Goal: Task Accomplishment & Management: Manage account settings

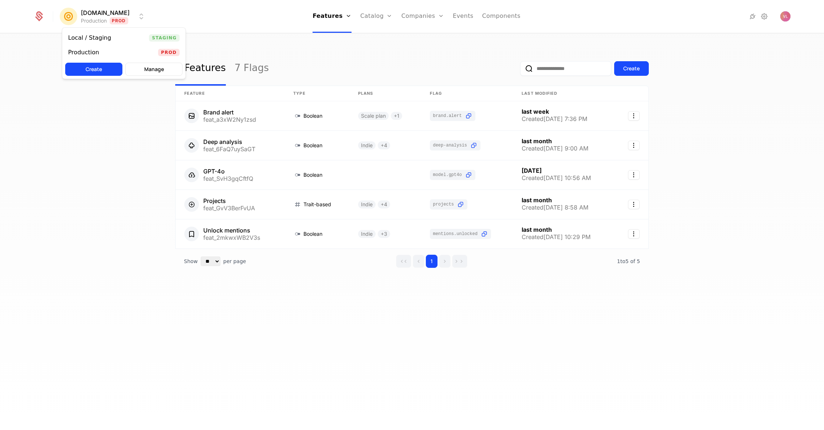
click at [104, 24] on html "Mention.click Production Prod Features Features Flags Catalog Plans Add Ons Con…" at bounding box center [412, 215] width 824 height 430
click at [101, 40] on div "Local / Staging" at bounding box center [89, 38] width 43 height 6
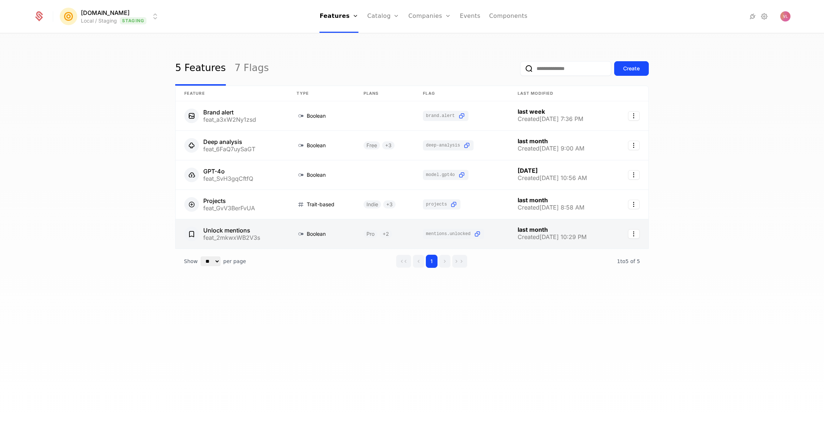
click at [263, 233] on link at bounding box center [232, 233] width 112 height 29
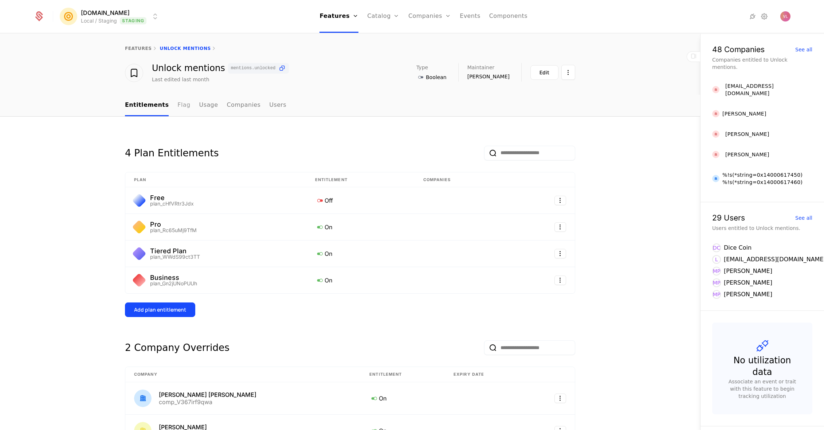
click at [177, 106] on link "Flag" at bounding box center [183, 106] width 13 height 22
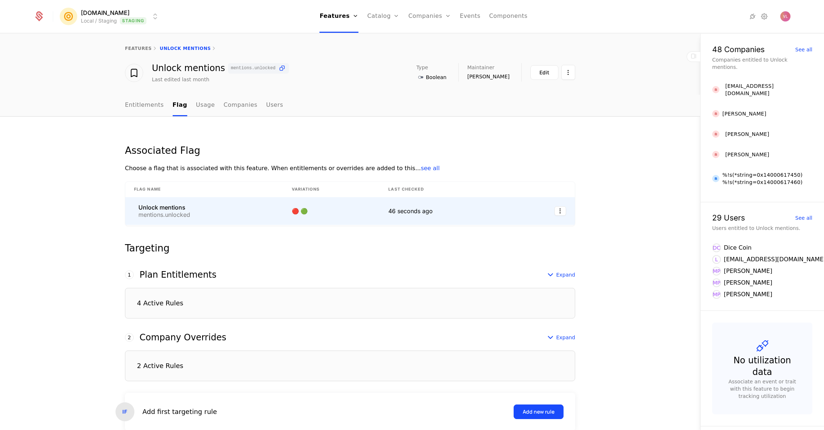
click at [175, 203] on td "Unlock mentions mentions.unlocked" at bounding box center [204, 211] width 158 height 28
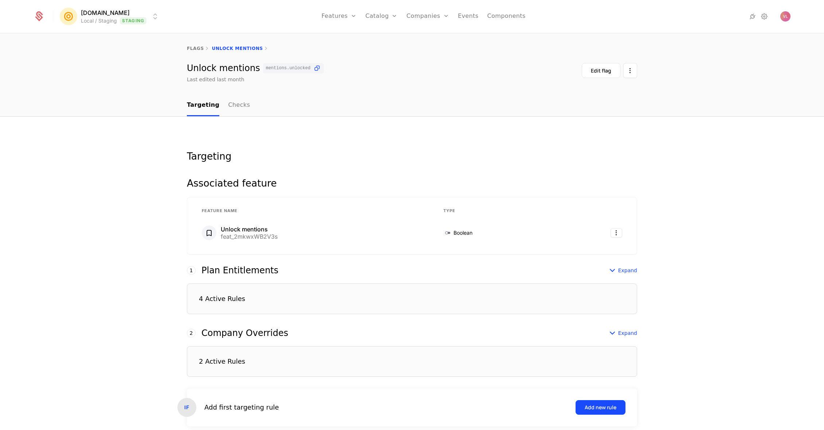
click at [303, 301] on div "4 Active Rules" at bounding box center [412, 299] width 450 height 31
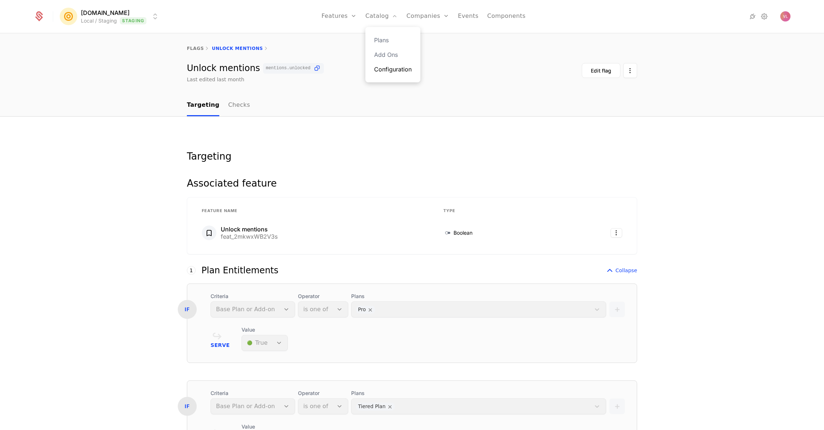
click at [394, 70] on link "Configuration" at bounding box center [393, 69] width 38 height 9
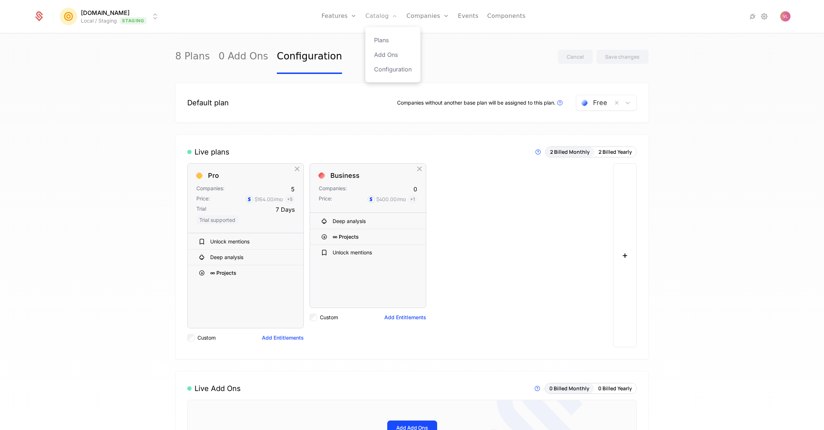
click at [384, 13] on link "Catalog" at bounding box center [382, 16] width 32 height 33
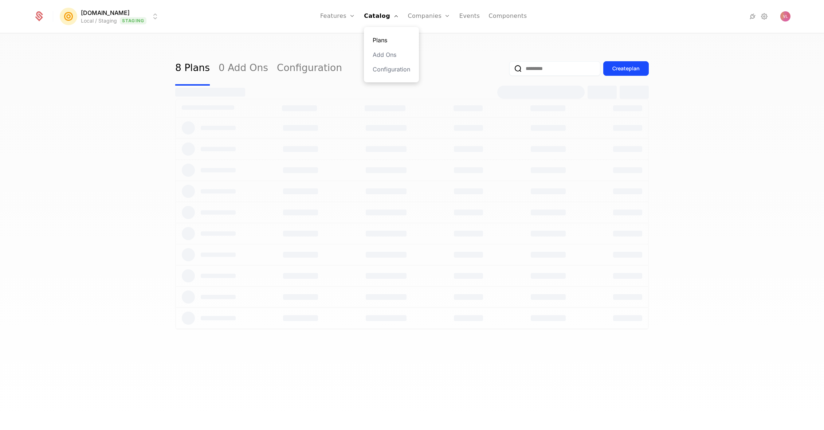
click at [390, 43] on link "Plans" at bounding box center [392, 40] width 38 height 9
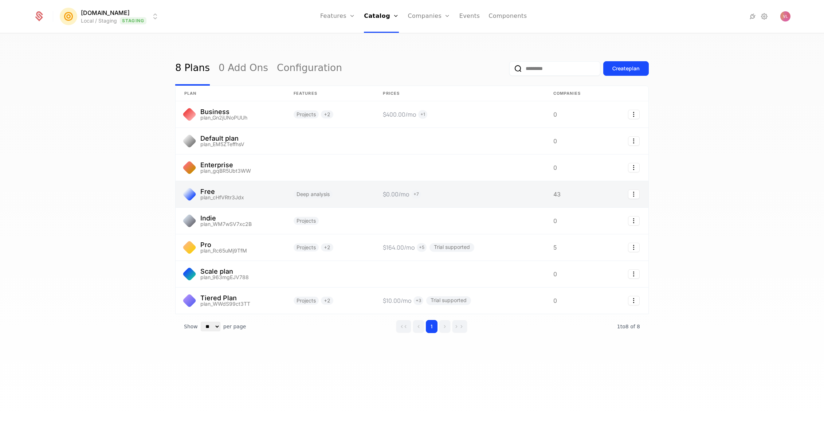
click at [222, 196] on link at bounding box center [230, 194] width 109 height 26
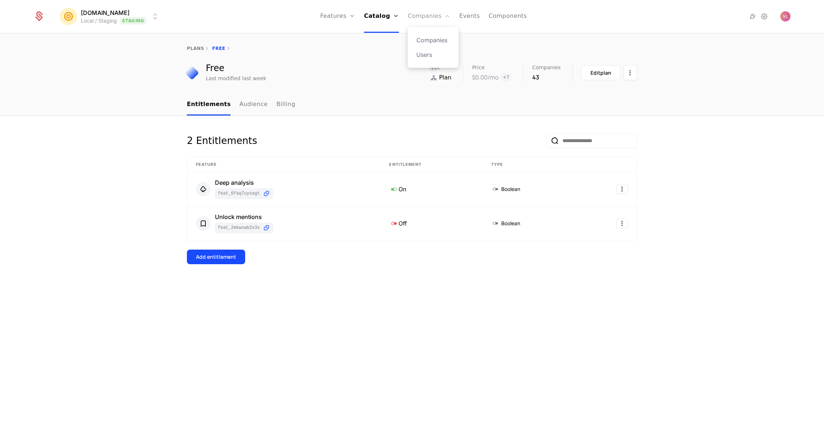
click at [441, 9] on link "Companies" at bounding box center [429, 16] width 43 height 33
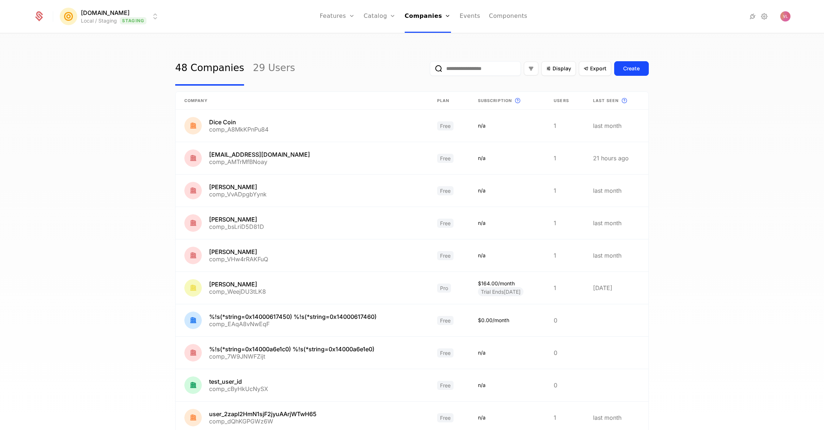
click at [485, 68] on input "email" at bounding box center [475, 68] width 91 height 15
paste input "**********"
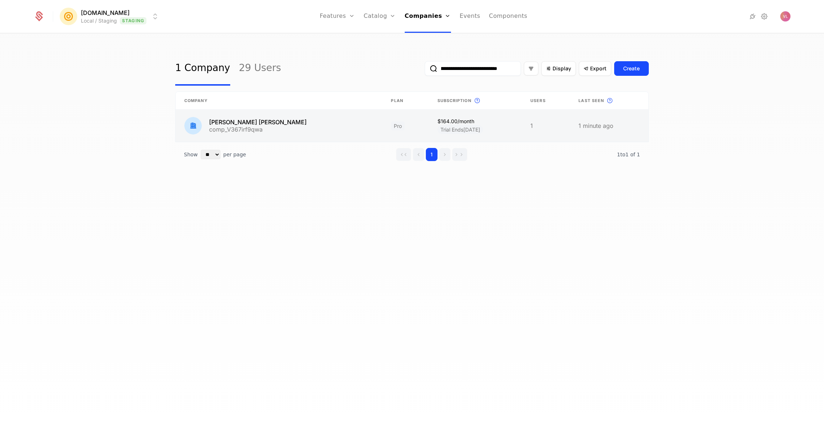
type input "**********"
click at [270, 123] on link at bounding box center [279, 126] width 207 height 32
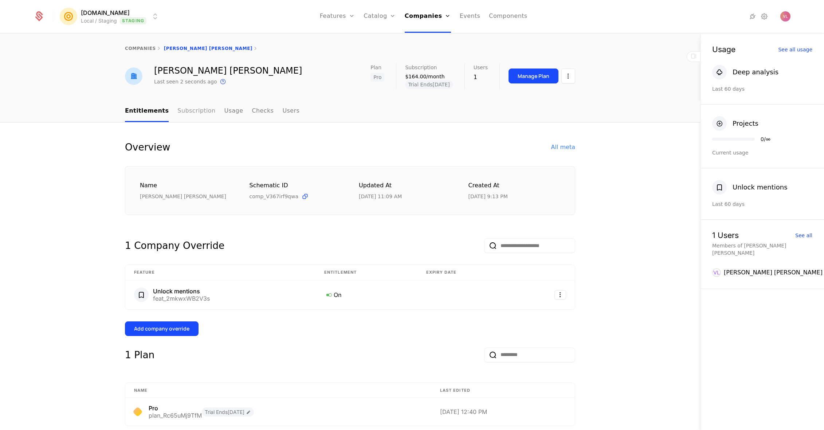
click at [190, 112] on link "Subscription" at bounding box center [196, 112] width 38 height 22
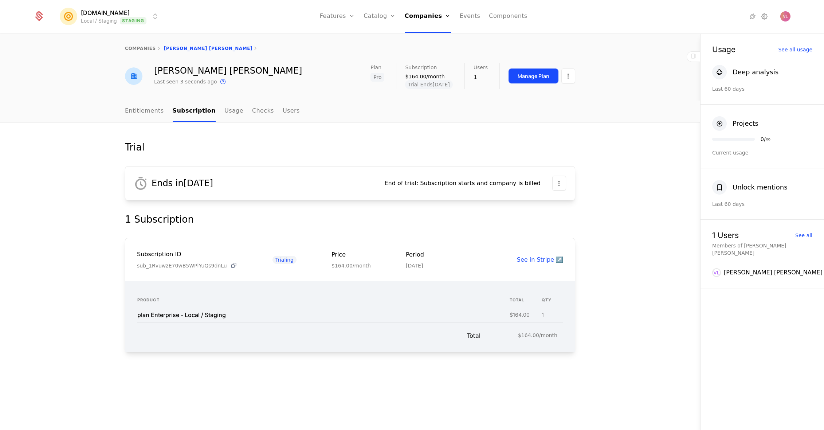
click at [231, 265] on icon at bounding box center [234, 266] width 8 height 8
click at [225, 111] on link "Usage" at bounding box center [234, 112] width 19 height 22
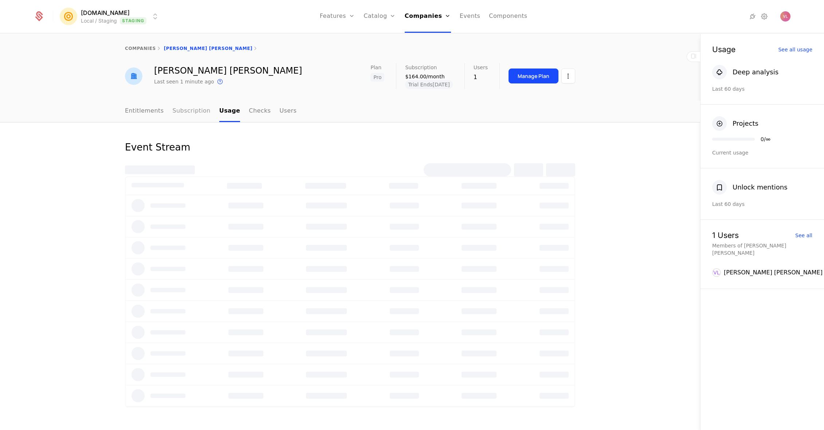
click at [191, 110] on link "Subscription" at bounding box center [192, 112] width 38 height 22
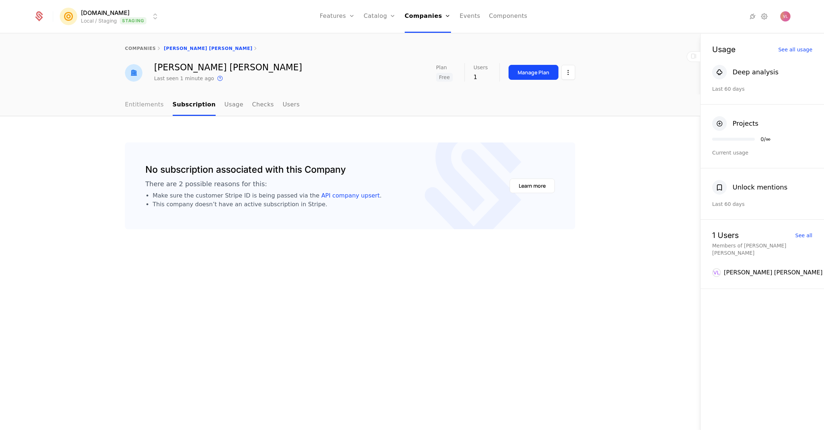
click at [148, 108] on link "Entitlements" at bounding box center [144, 105] width 39 height 22
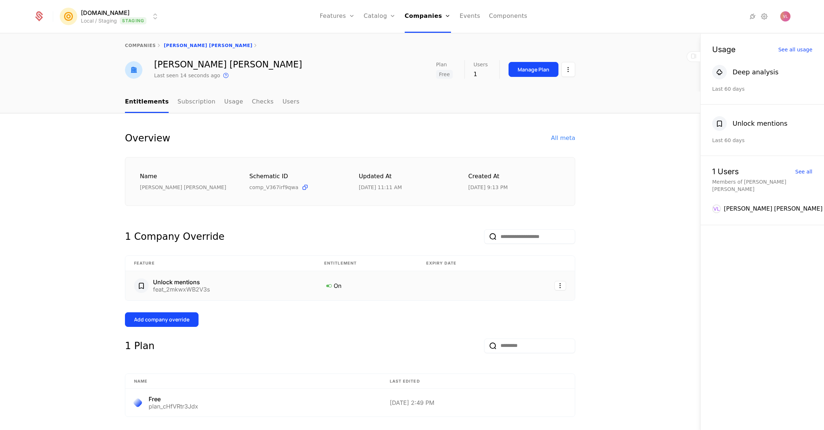
scroll to position [4, 0]
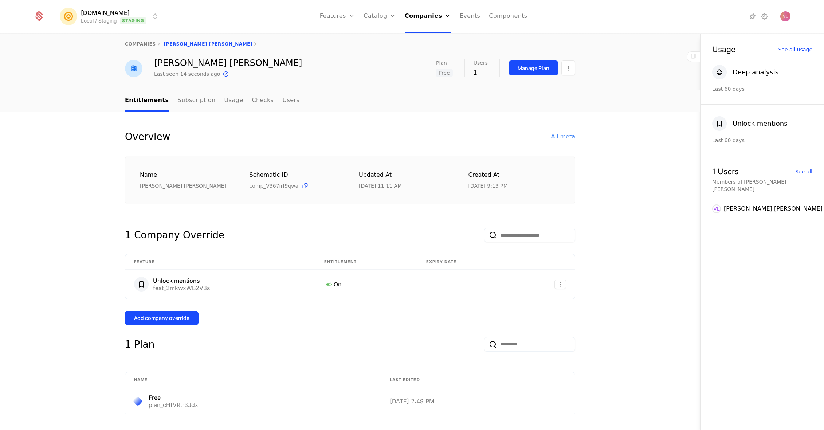
click at [560, 284] on html "Mention.click Local / Staging Staging Features Features Flags Catalog Plans Add…" at bounding box center [412, 215] width 824 height 430
click at [515, 303] on div "Delete" at bounding box center [511, 303] width 22 height 10
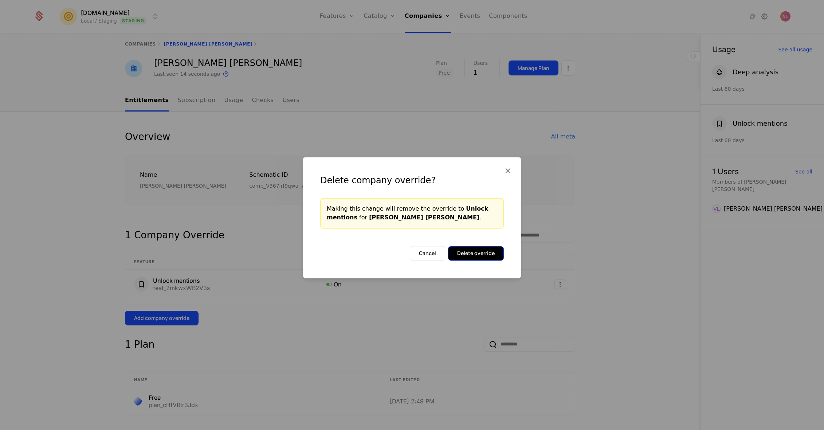
click at [476, 255] on button "Delete override" at bounding box center [476, 253] width 56 height 15
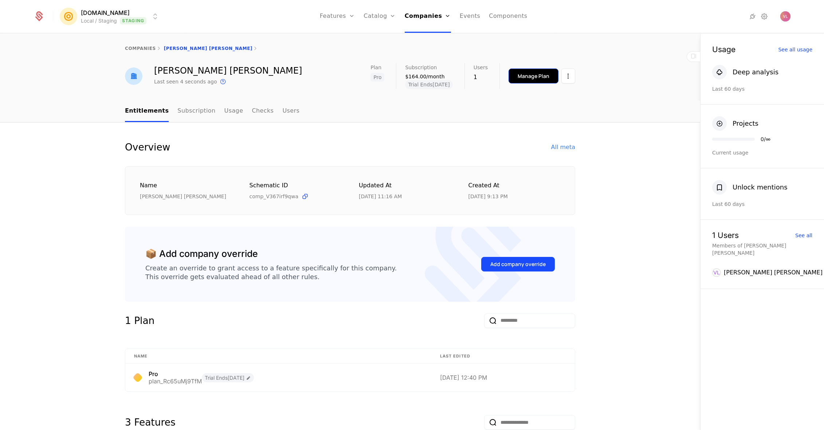
click at [526, 79] on div "Manage Plan" at bounding box center [534, 76] width 32 height 7
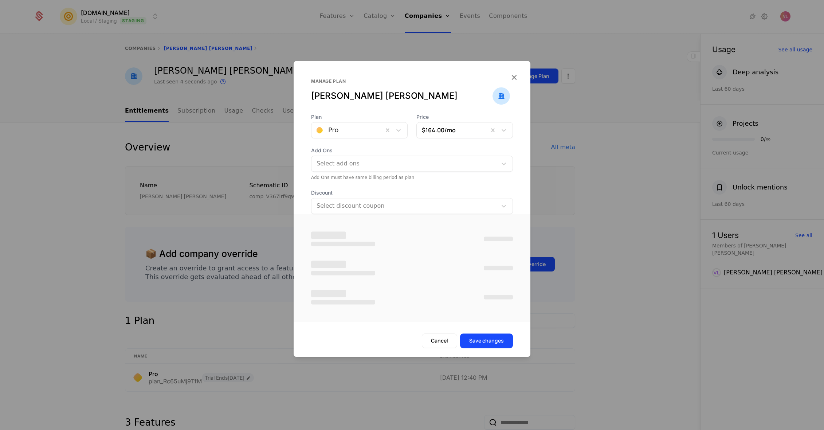
click at [338, 126] on div "Plan Pro Price $164.00 /mo Add Ons Select add ons Add Ons must have same billin…" at bounding box center [412, 163] width 237 height 101
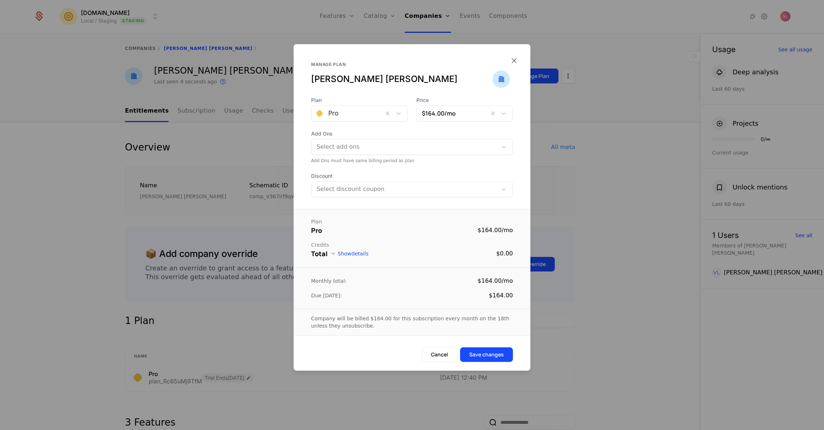
click at [344, 114] on div at bounding box center [348, 113] width 62 height 10
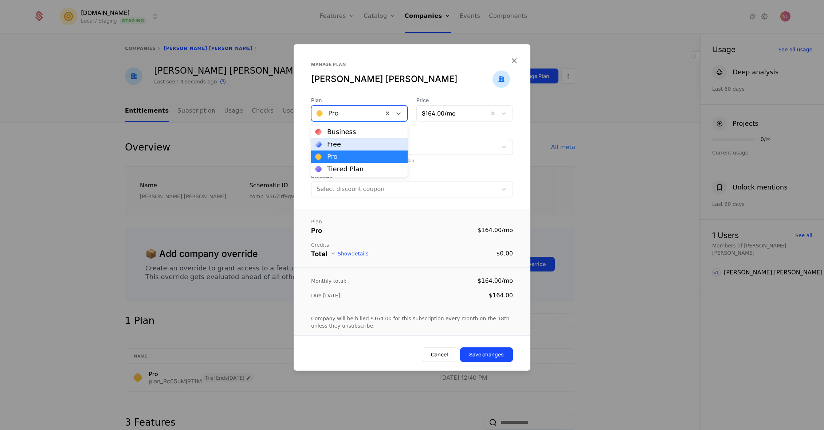
click at [344, 141] on div "Free" at bounding box center [360, 144] width 88 height 7
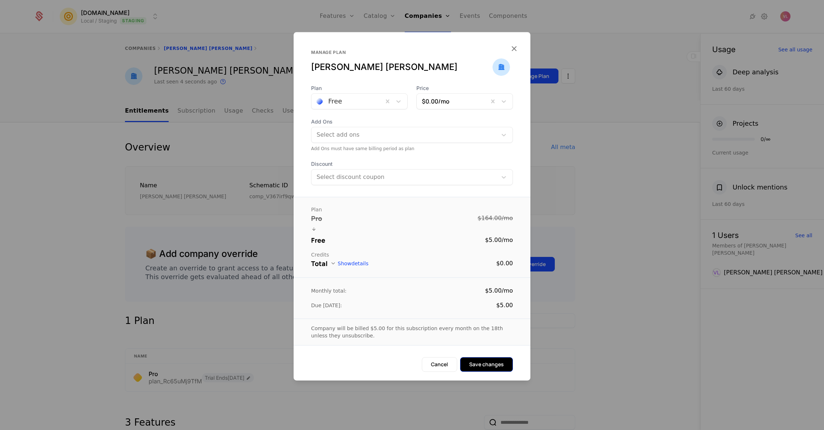
drag, startPoint x: 496, startPoint y: 352, endPoint x: 497, endPoint y: 357, distance: 4.8
click at [496, 352] on form "Plan Free Price $0.00 /mo Add Ons Select add ons Add Ons must have same billing…" at bounding box center [412, 233] width 237 height 296
click at [495, 362] on button "Save changes" at bounding box center [486, 364] width 53 height 15
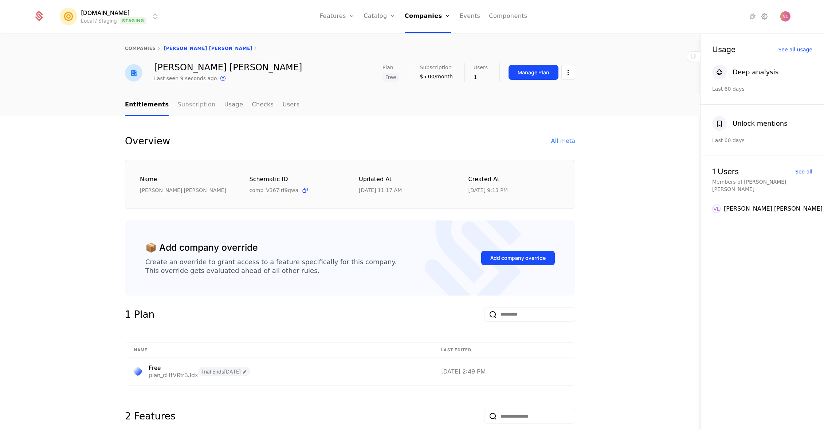
click at [181, 105] on link "Subscription" at bounding box center [196, 105] width 38 height 22
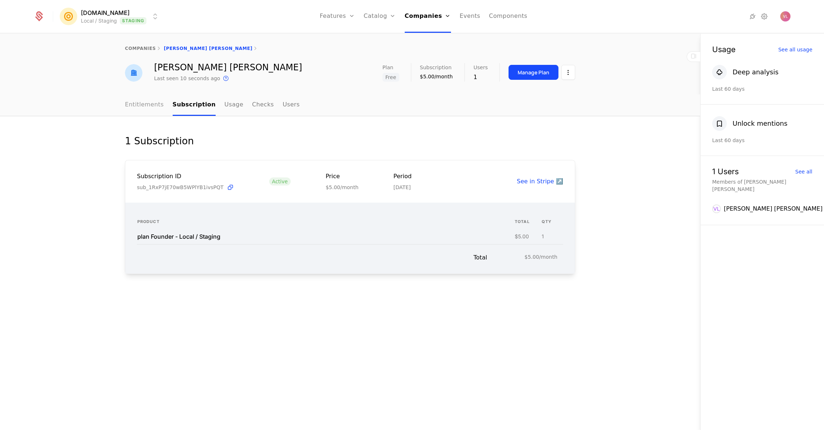
click at [140, 105] on link "Entitlements" at bounding box center [144, 105] width 39 height 22
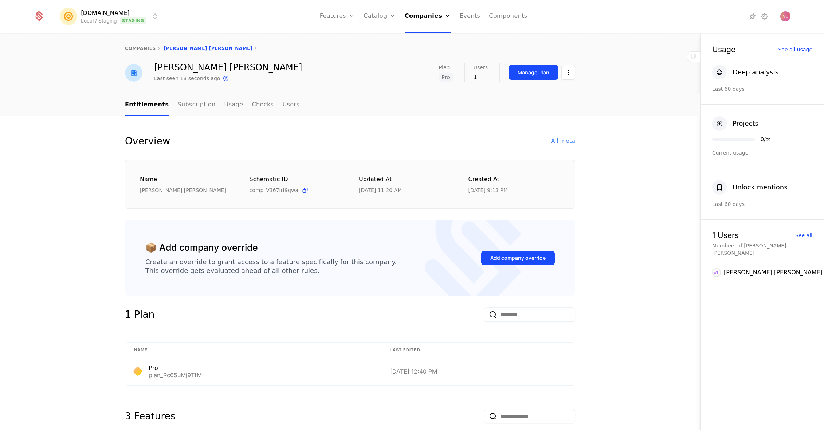
click at [347, 141] on div "Overview All meta" at bounding box center [350, 141] width 450 height 15
click at [524, 73] on div "Manage Plan" at bounding box center [534, 72] width 32 height 7
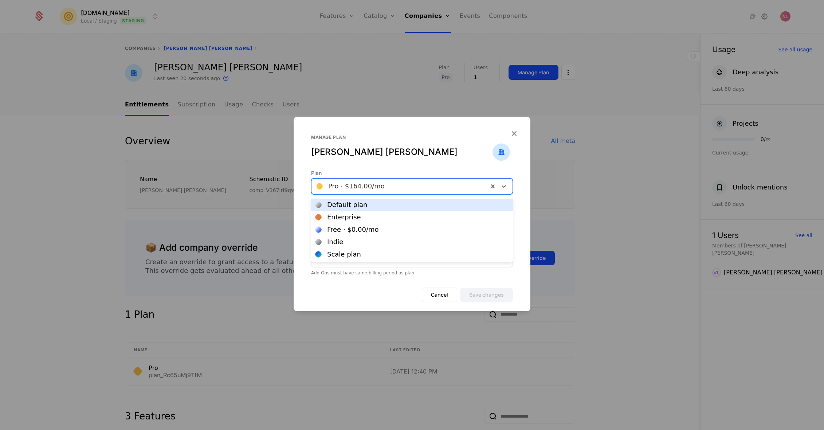
click at [398, 190] on div at bounding box center [400, 186] width 167 height 10
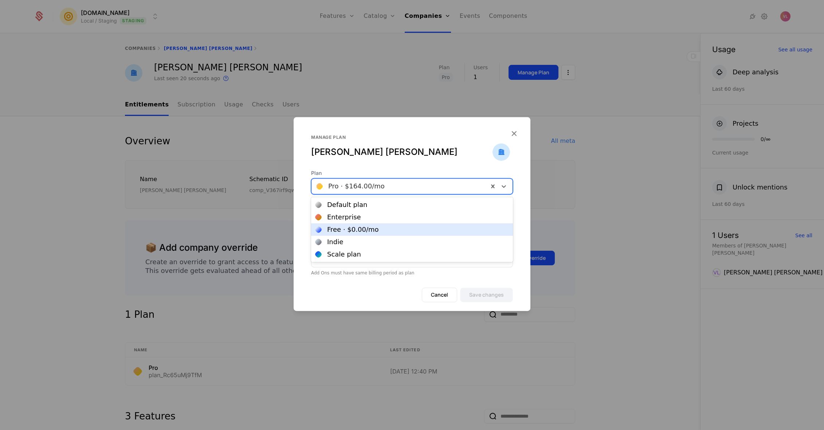
click at [371, 229] on div "Free · $0.00 /mo" at bounding box center [353, 229] width 52 height 7
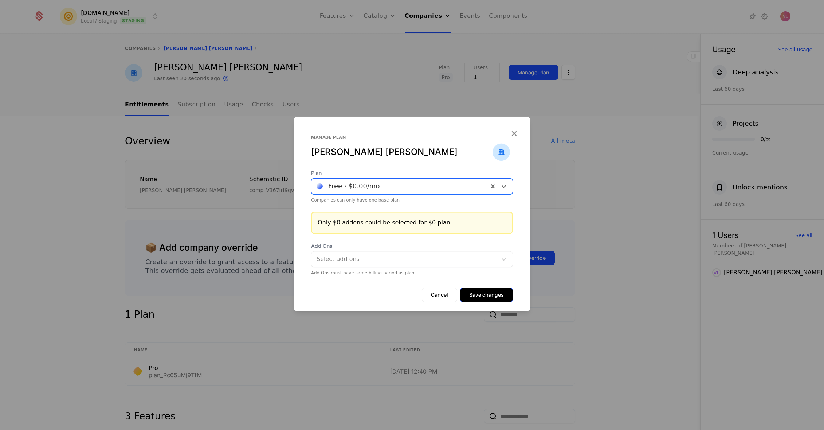
click at [485, 292] on button "Save changes" at bounding box center [486, 295] width 53 height 15
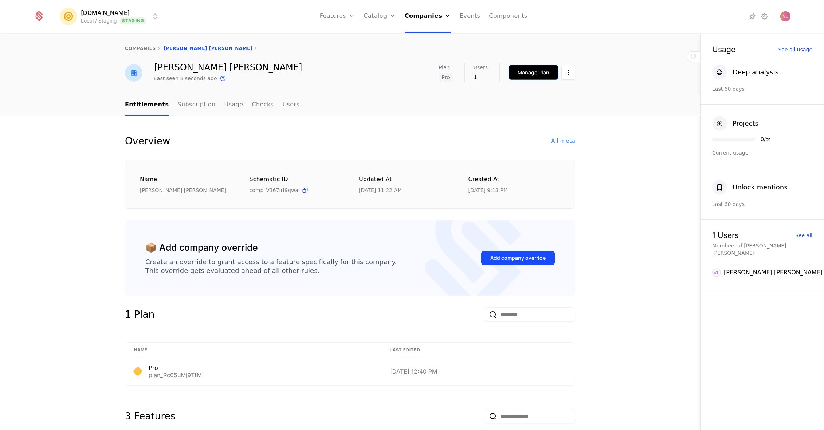
click at [526, 70] on div "Manage Plan" at bounding box center [534, 72] width 32 height 7
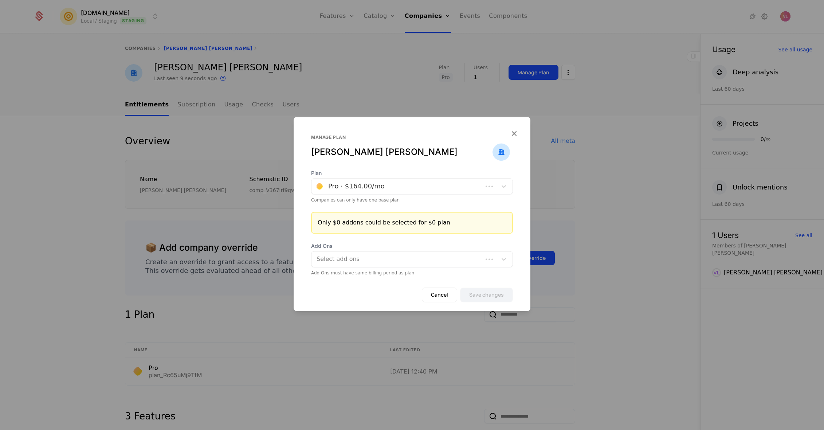
click at [362, 179] on div "Pro · $164.00 /mo" at bounding box center [412, 186] width 202 height 16
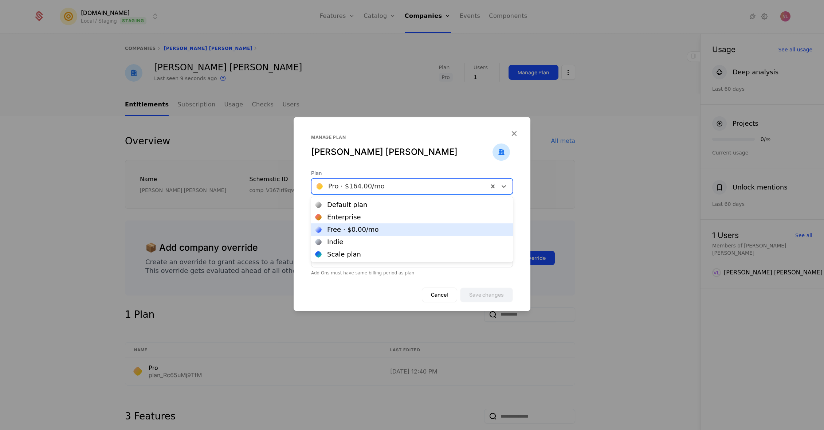
click at [355, 230] on div "Free · $0.00 /mo" at bounding box center [353, 229] width 52 height 7
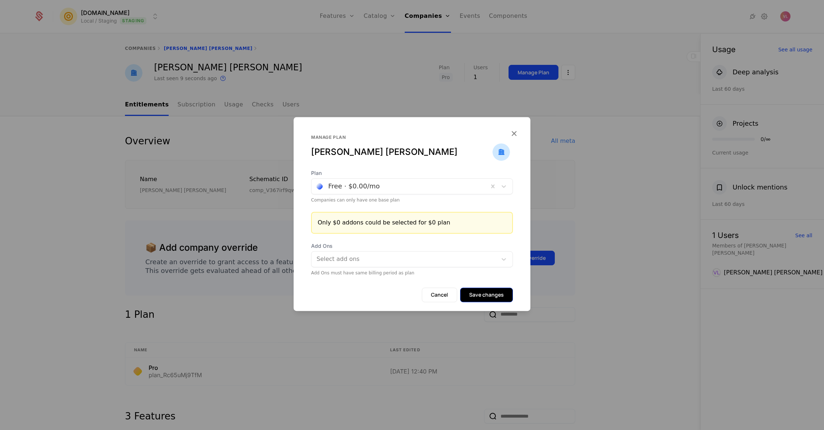
click at [501, 292] on button "Save changes" at bounding box center [486, 295] width 53 height 15
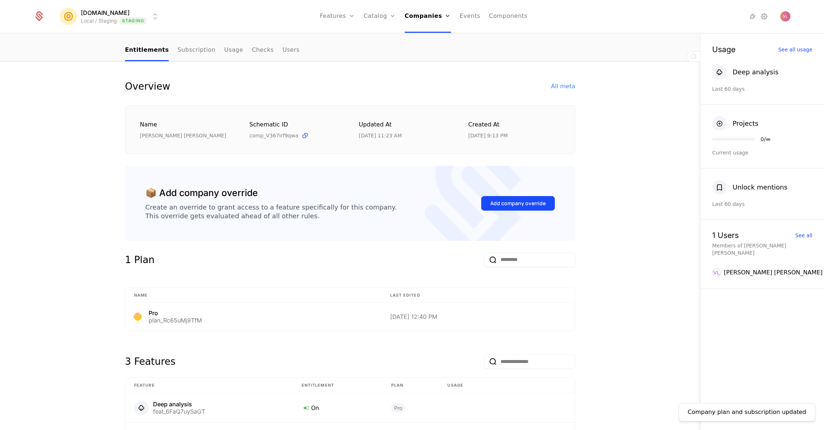
scroll to position [15, 0]
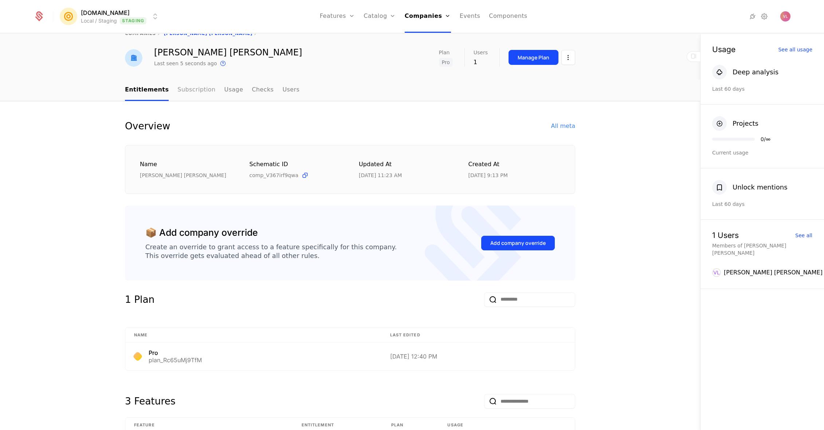
click at [185, 93] on link "Subscription" at bounding box center [196, 90] width 38 height 22
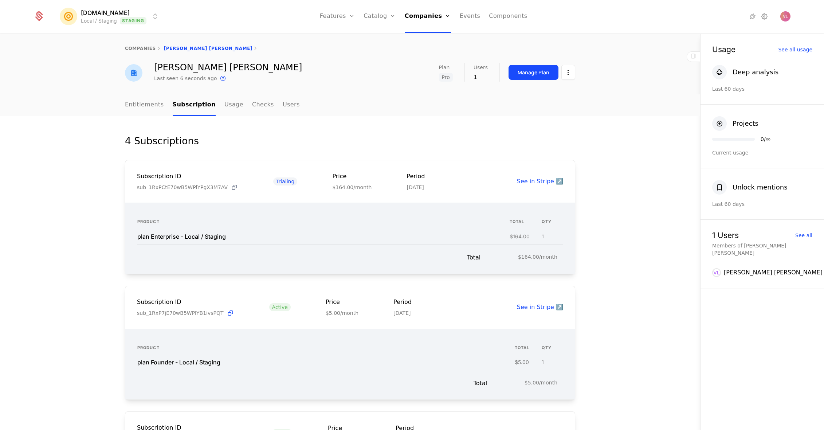
click at [231, 187] on icon at bounding box center [235, 188] width 8 height 8
click at [83, 170] on div "4 Subscriptions Subscription ID sub_1RxPCtE70wB5WPlYPgX3M7AV Trialing Price $16…" at bounding box center [350, 404] width 701 height 576
drag, startPoint x: 143, startPoint y: 100, endPoint x: 171, endPoint y: 104, distance: 28.7
click at [144, 101] on link "Entitlements" at bounding box center [144, 105] width 39 height 22
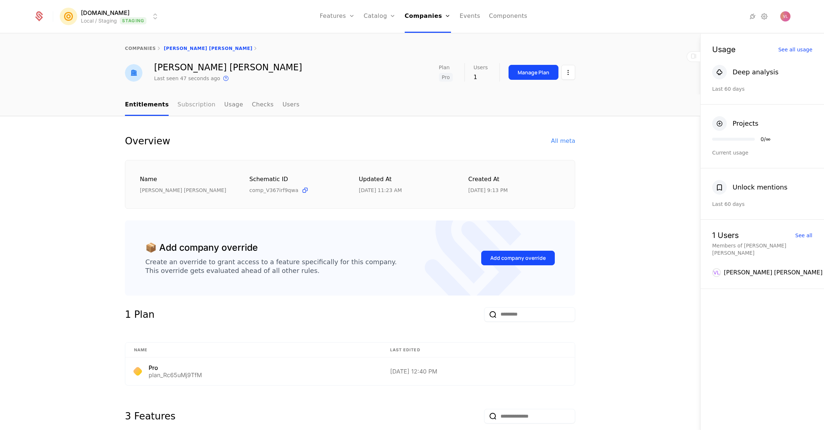
click at [188, 104] on link "Subscription" at bounding box center [196, 105] width 38 height 22
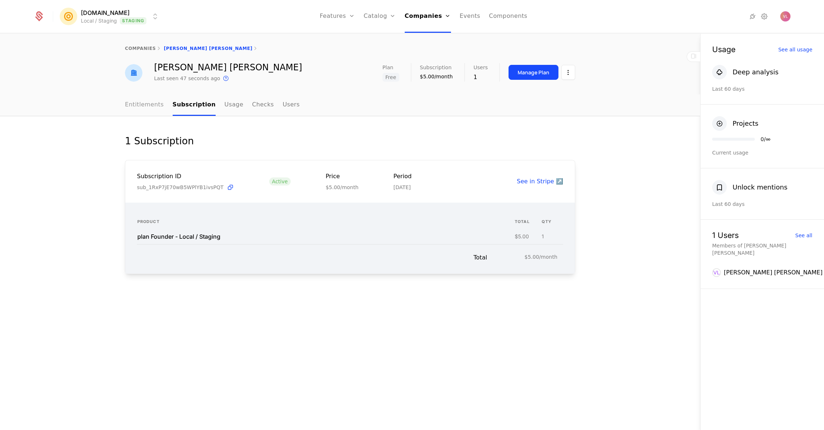
click at [150, 108] on link "Entitlements" at bounding box center [144, 105] width 39 height 22
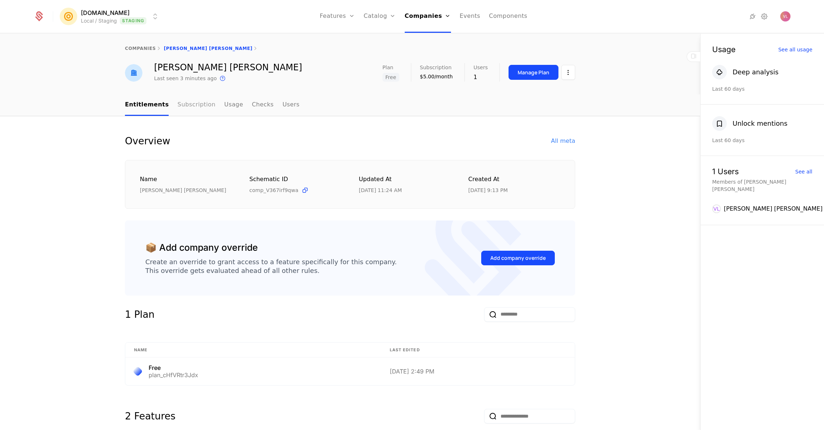
click at [183, 99] on link "Subscription" at bounding box center [196, 105] width 38 height 22
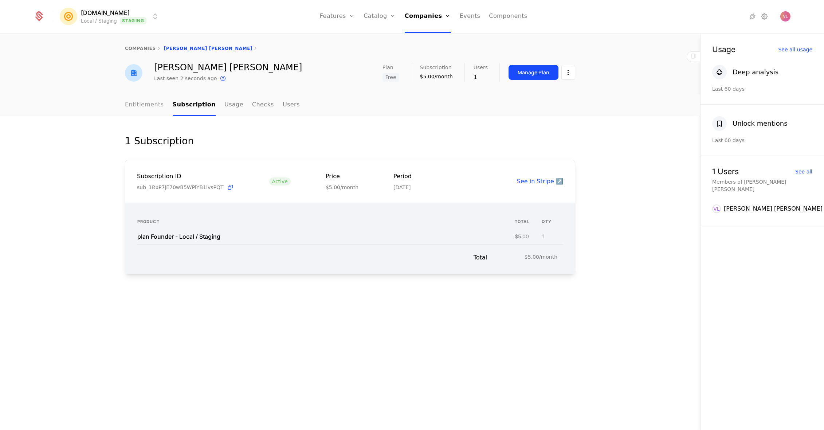
click at [152, 106] on link "Entitlements" at bounding box center [144, 105] width 39 height 22
